Goal: Navigation & Orientation: Find specific page/section

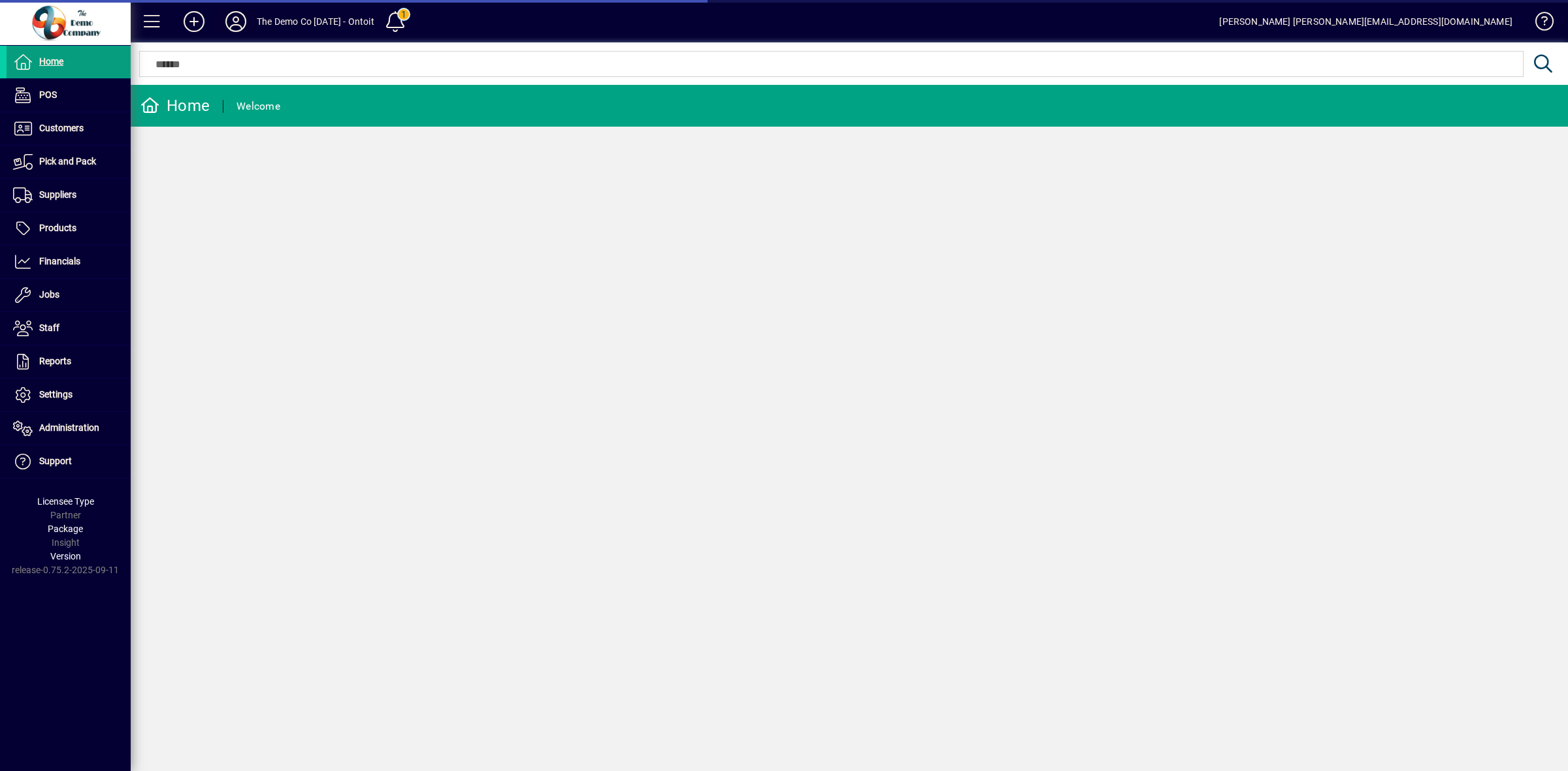
click at [232, 19] on icon at bounding box center [236, 22] width 26 height 21
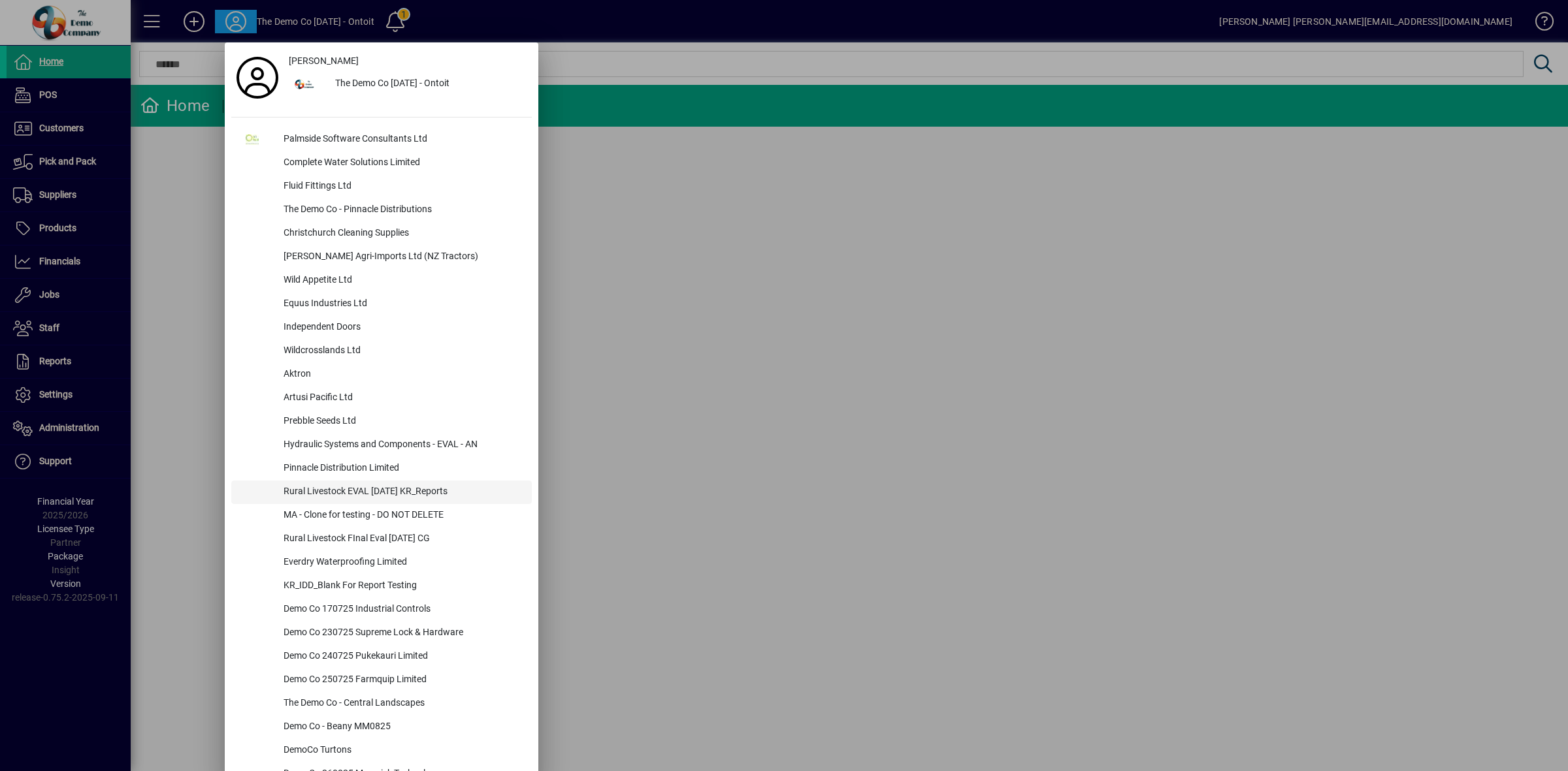
click at [426, 492] on div "Rural Livestock EVAL [DATE] KR_Reports" at bounding box center [402, 492] width 258 height 23
